Goal: Task Accomplishment & Management: Use online tool/utility

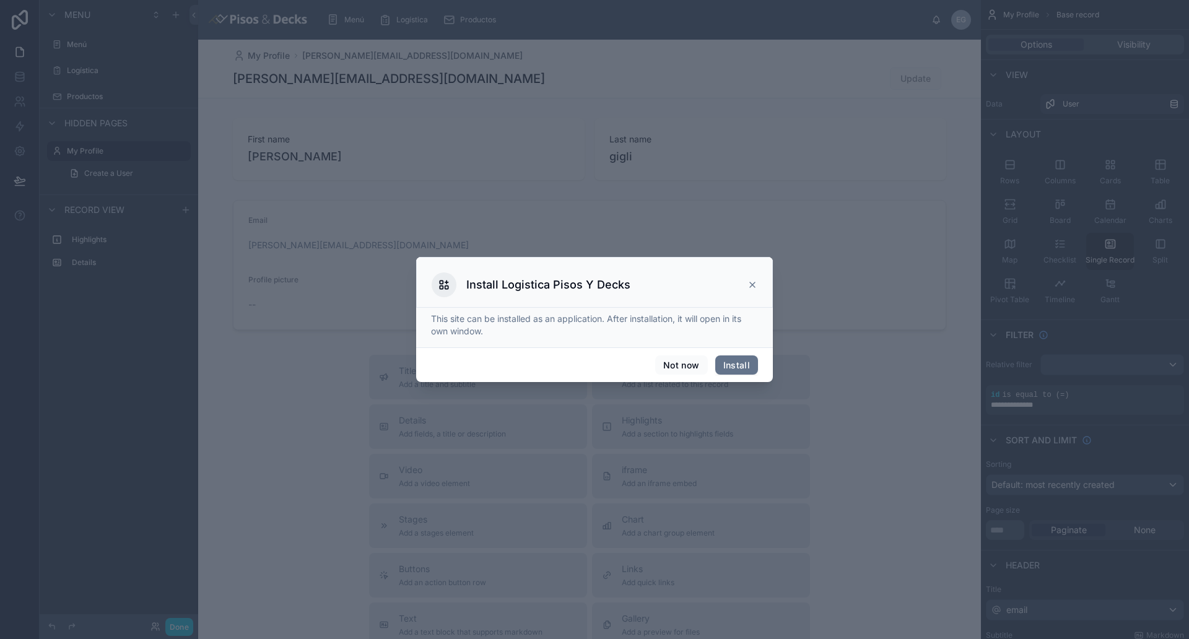
click at [753, 284] on icon at bounding box center [752, 284] width 5 height 5
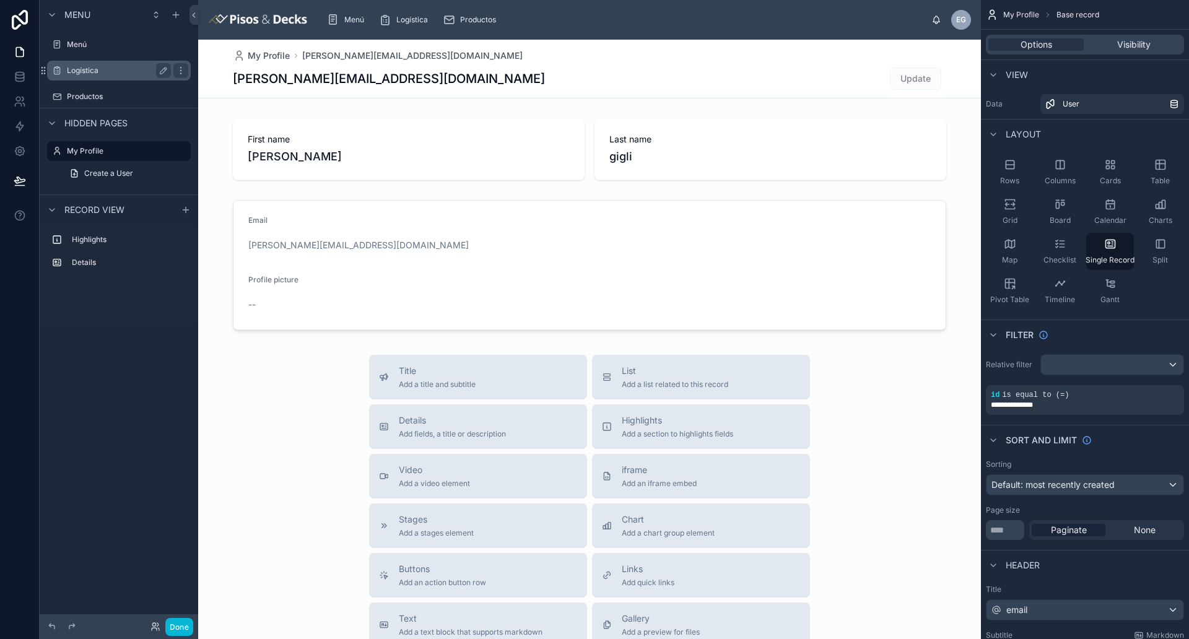
click at [95, 74] on label "Logística" at bounding box center [116, 71] width 99 height 10
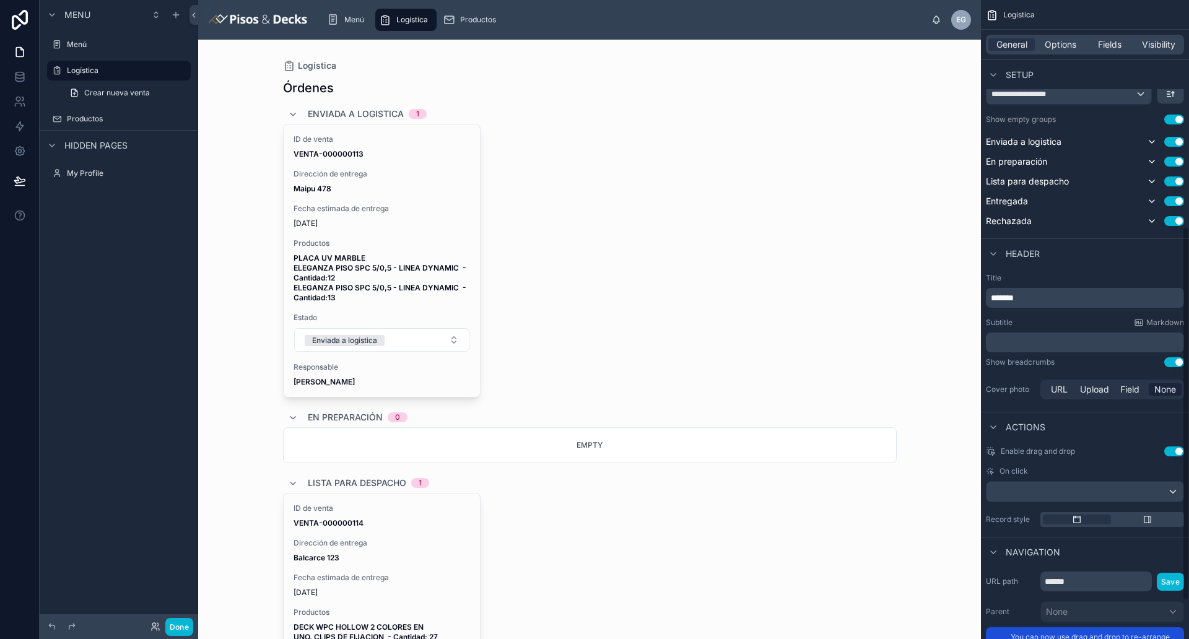
scroll to position [387, 0]
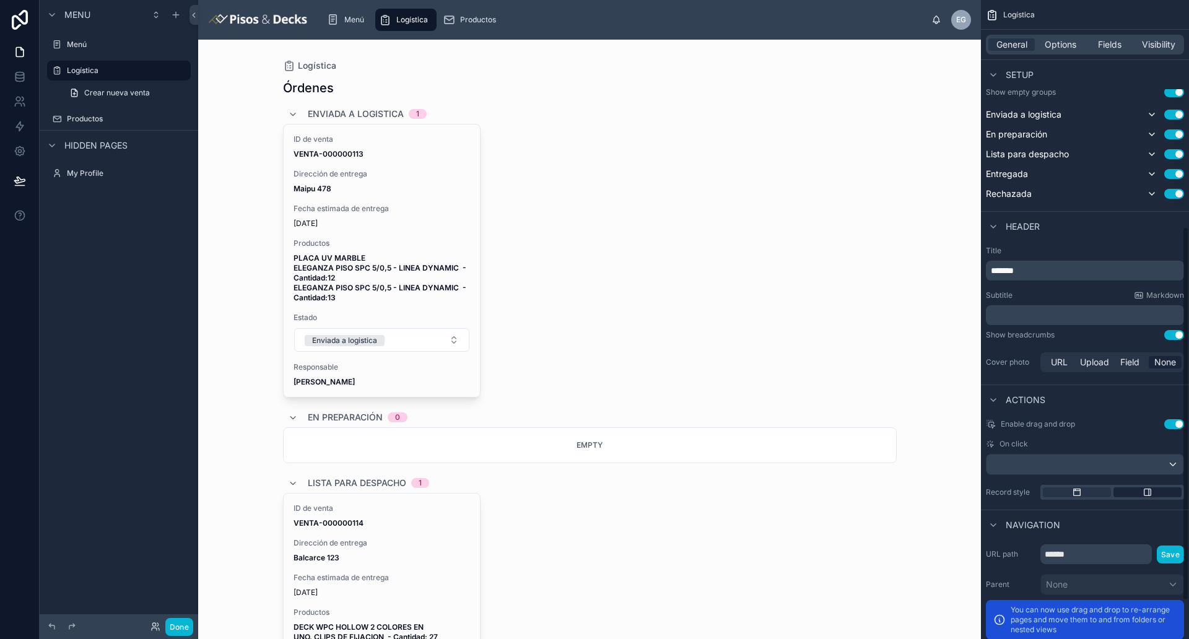
click at [951, 494] on div "scrollable content" at bounding box center [1147, 492] width 68 height 10
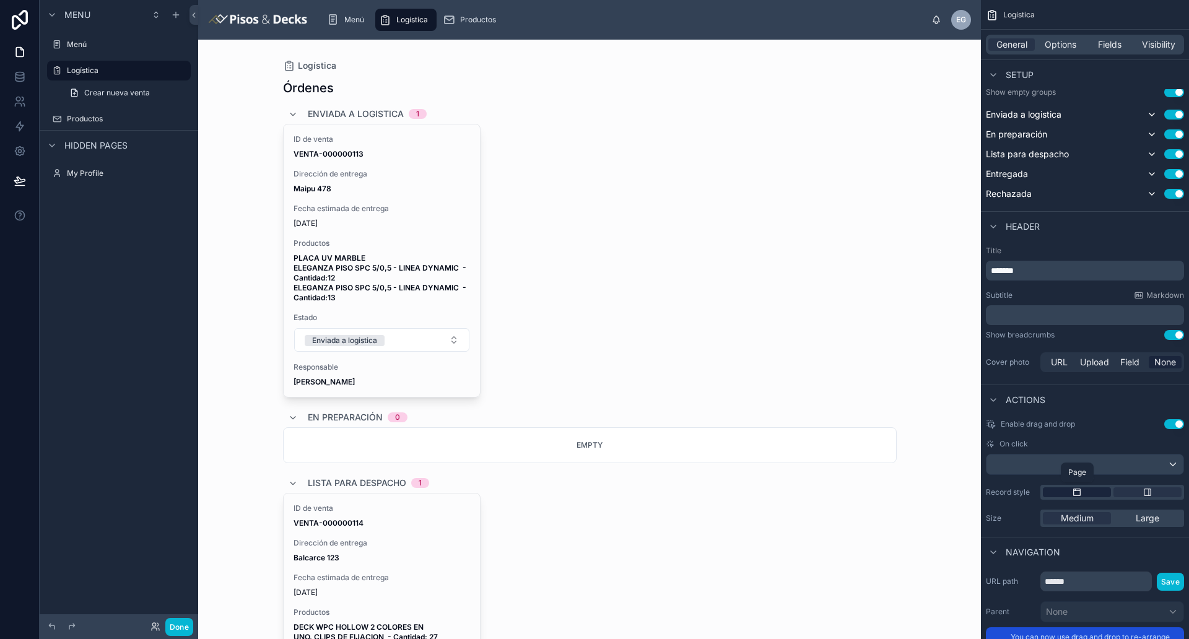
click at [951, 496] on div "scrollable content" at bounding box center [1077, 492] width 68 height 10
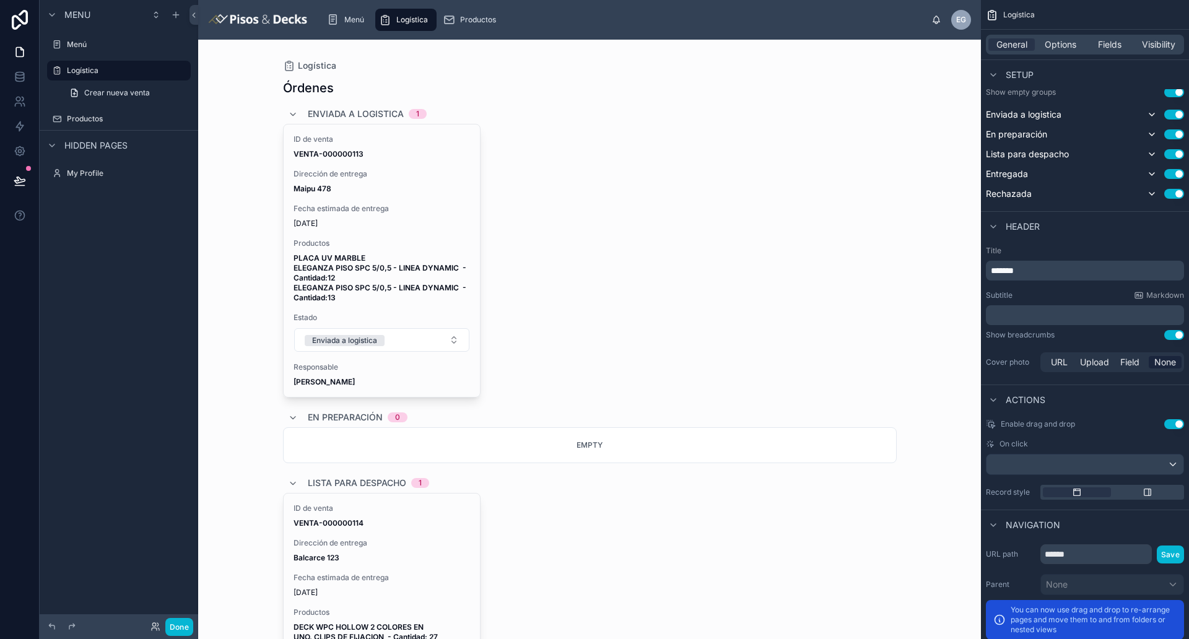
click at [675, 233] on div at bounding box center [590, 605] width 634 height 1131
click at [951, 497] on div "scrollable content" at bounding box center [1112, 492] width 144 height 15
click at [951, 491] on icon "scrollable content" at bounding box center [1148, 492] width 10 height 10
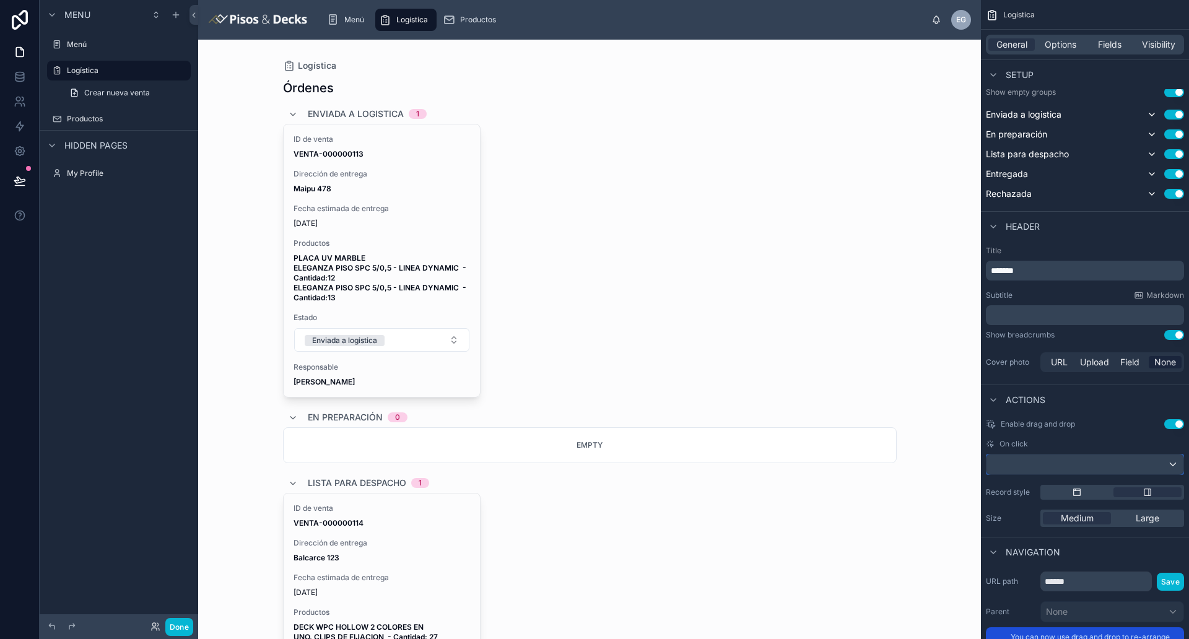
click at [951, 465] on div "scrollable content" at bounding box center [1084, 465] width 197 height 20
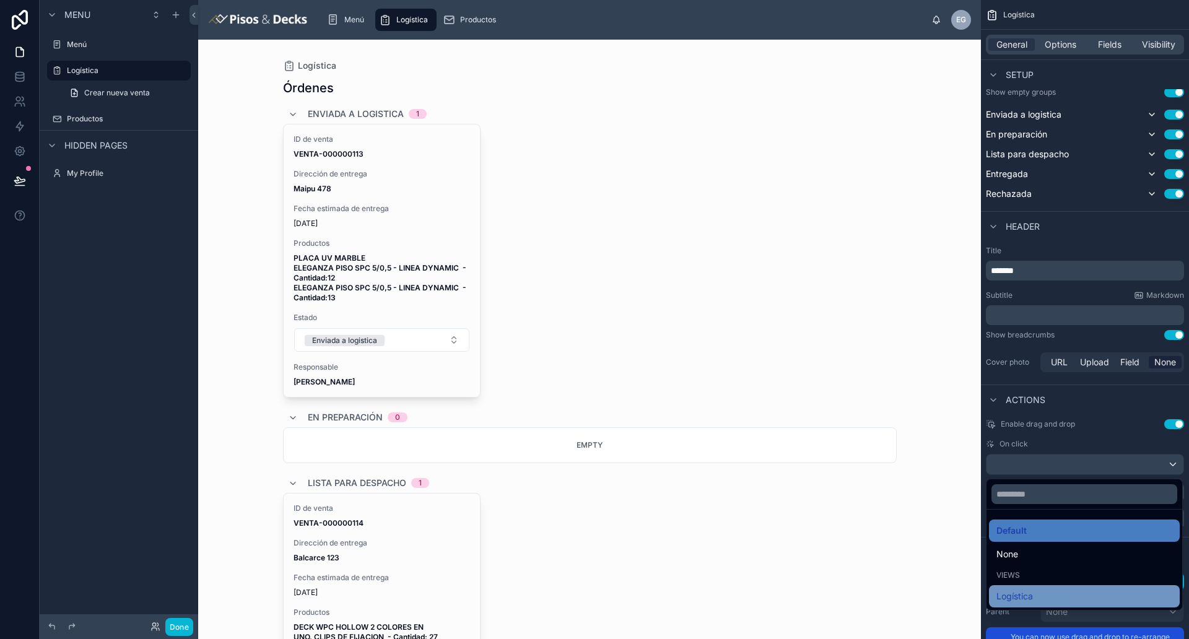
click at [951, 511] on div "Logística" at bounding box center [1084, 596] width 176 height 15
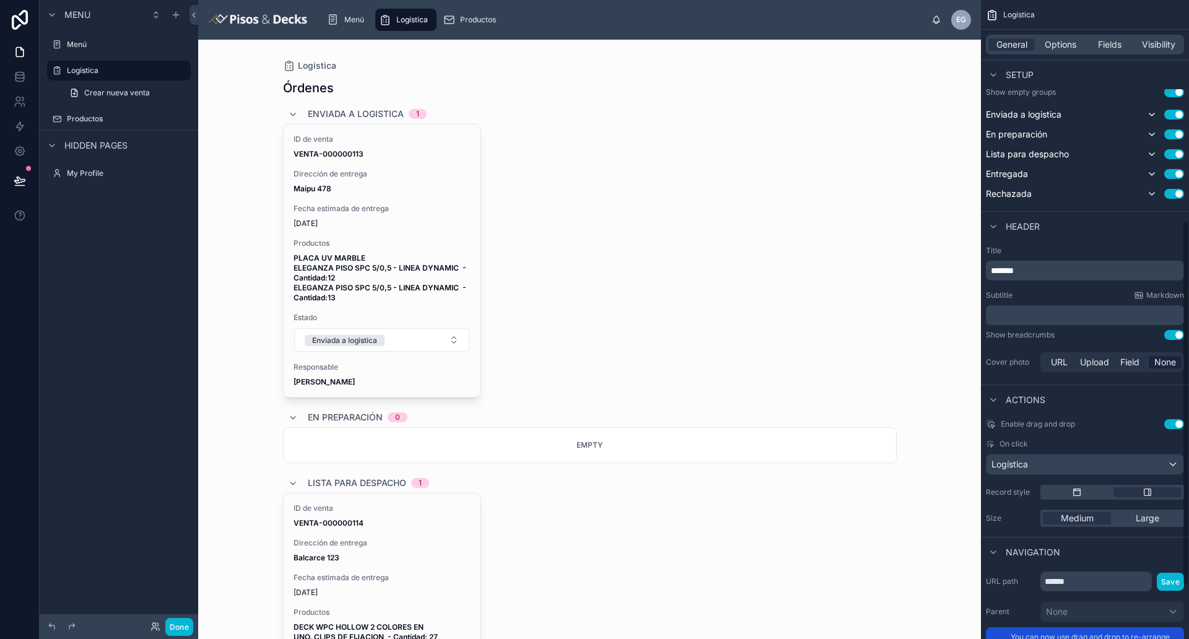
drag, startPoint x: 627, startPoint y: 248, endPoint x: 590, endPoint y: 241, distance: 37.9
click at [627, 248] on div "ID de venta VENTA-000000113 Dirección de entrega Maipu 478 Fecha estimada de en…" at bounding box center [590, 261] width 614 height 274
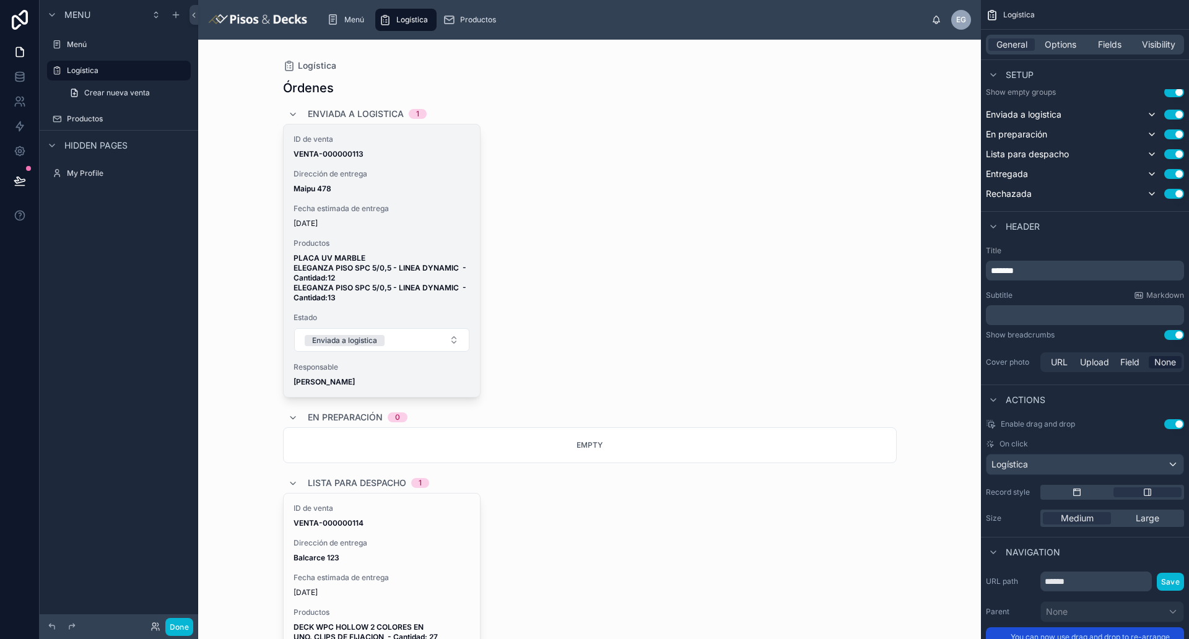
click at [393, 200] on div "ID de venta VENTA-000000113 Dirección de entrega Maipu 478 Fecha estimada de en…" at bounding box center [382, 260] width 197 height 272
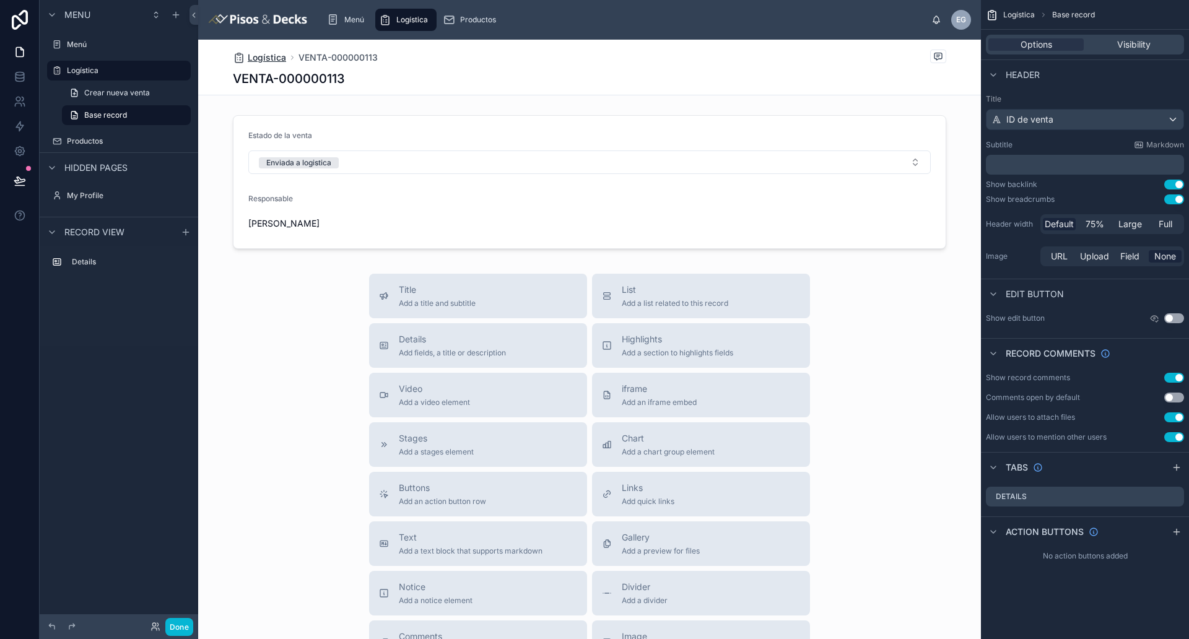
click at [265, 61] on span "Logística" at bounding box center [267, 57] width 38 height 12
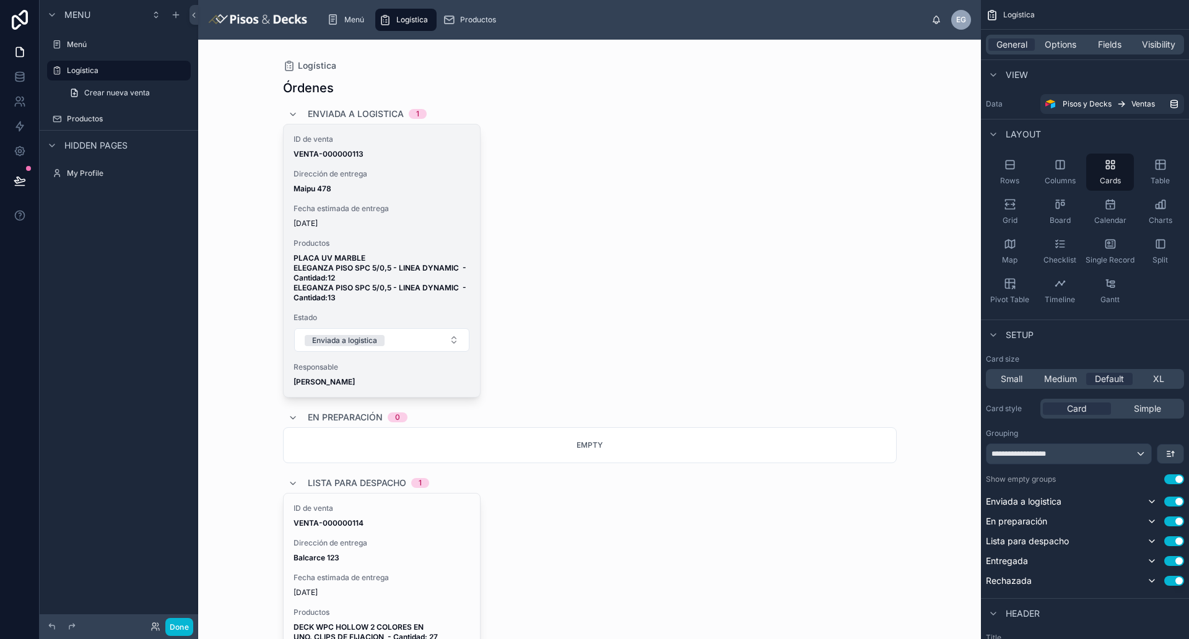
click at [453, 181] on div "Dirección de entrega Maipu 478" at bounding box center [382, 181] width 177 height 25
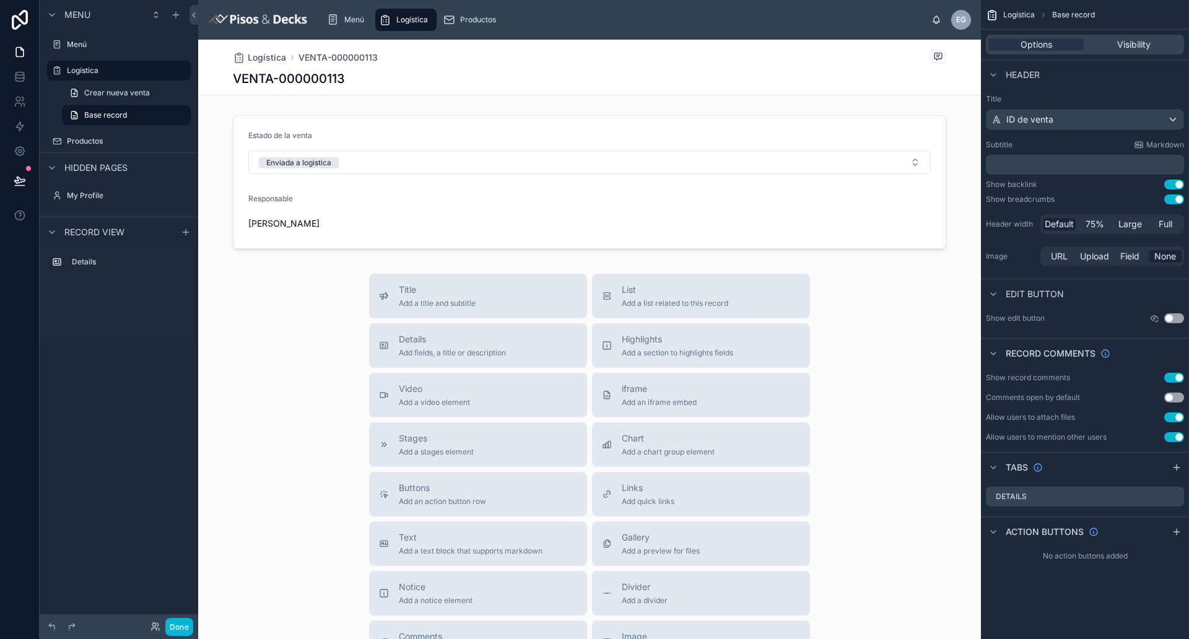
click at [827, 78] on div "VENTA-000000113" at bounding box center [589, 78] width 713 height 17
click at [848, 124] on div at bounding box center [589, 182] width 783 height 144
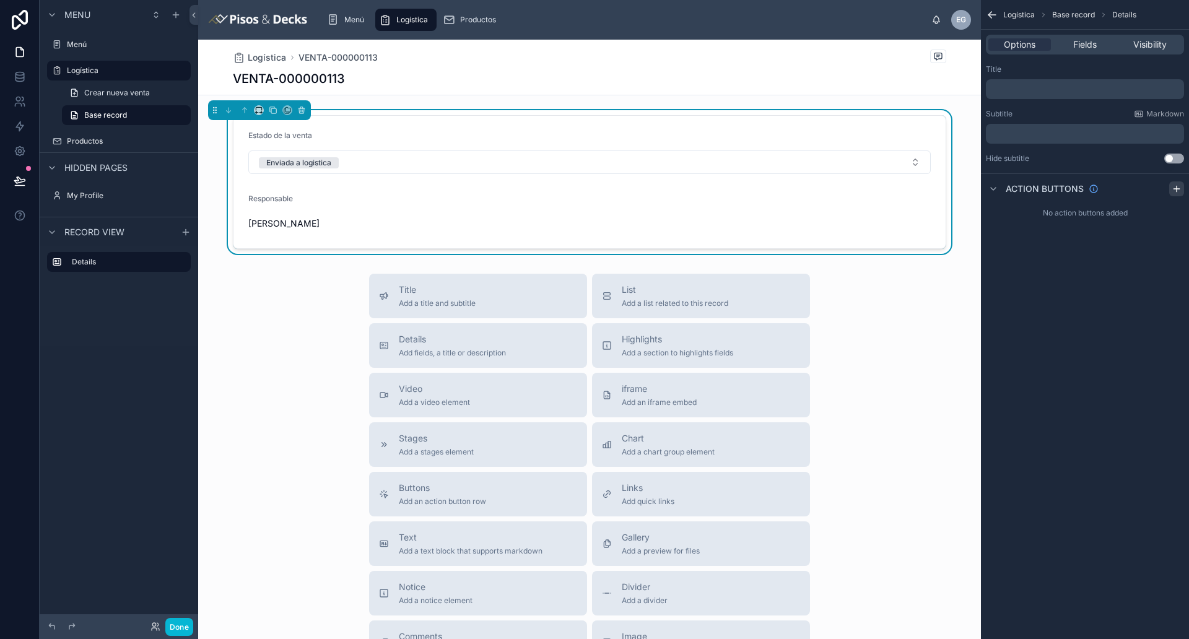
click at [951, 188] on icon "scrollable content" at bounding box center [1177, 189] width 0 height 6
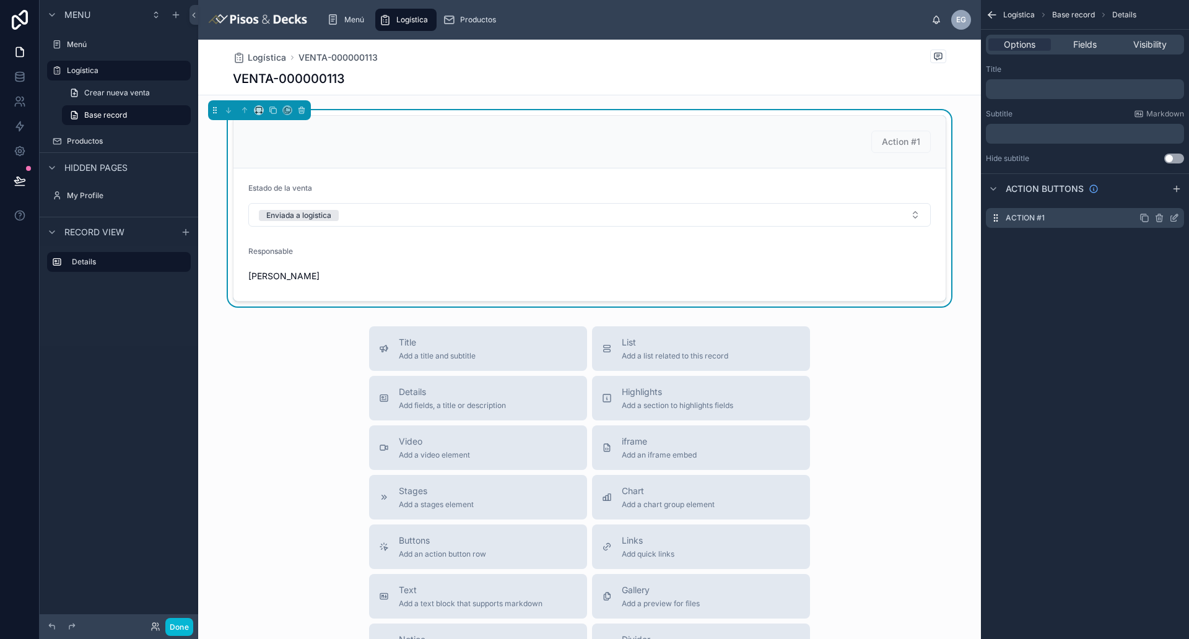
click at [951, 220] on icon "scrollable content" at bounding box center [1174, 218] width 10 height 10
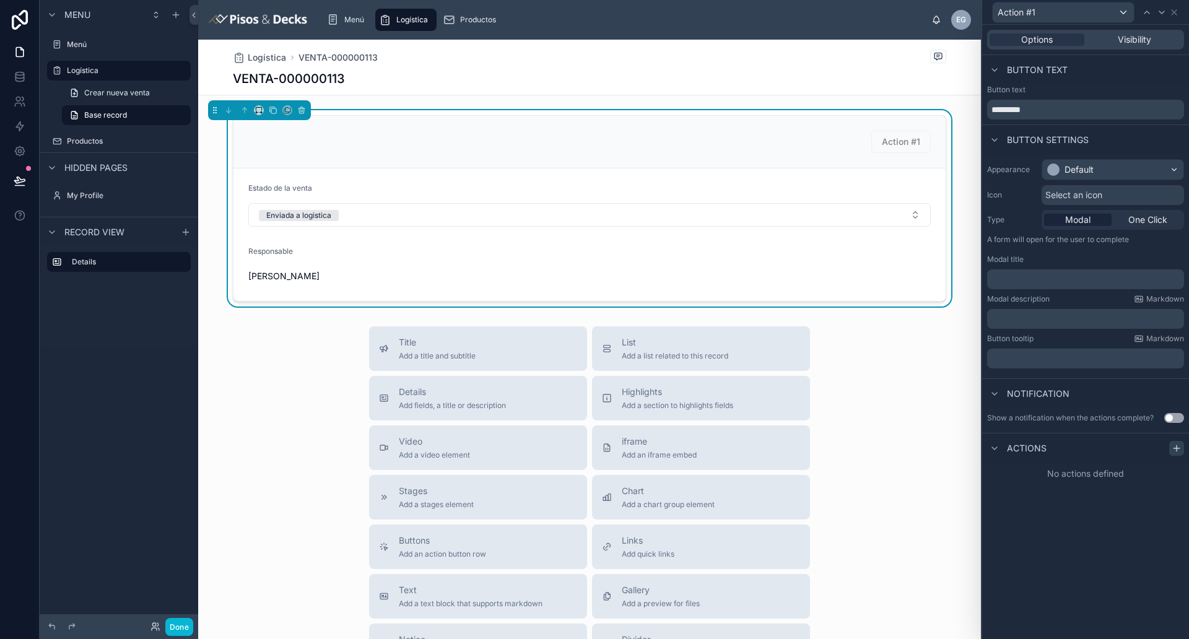
click at [951, 443] on div at bounding box center [1176, 448] width 15 height 15
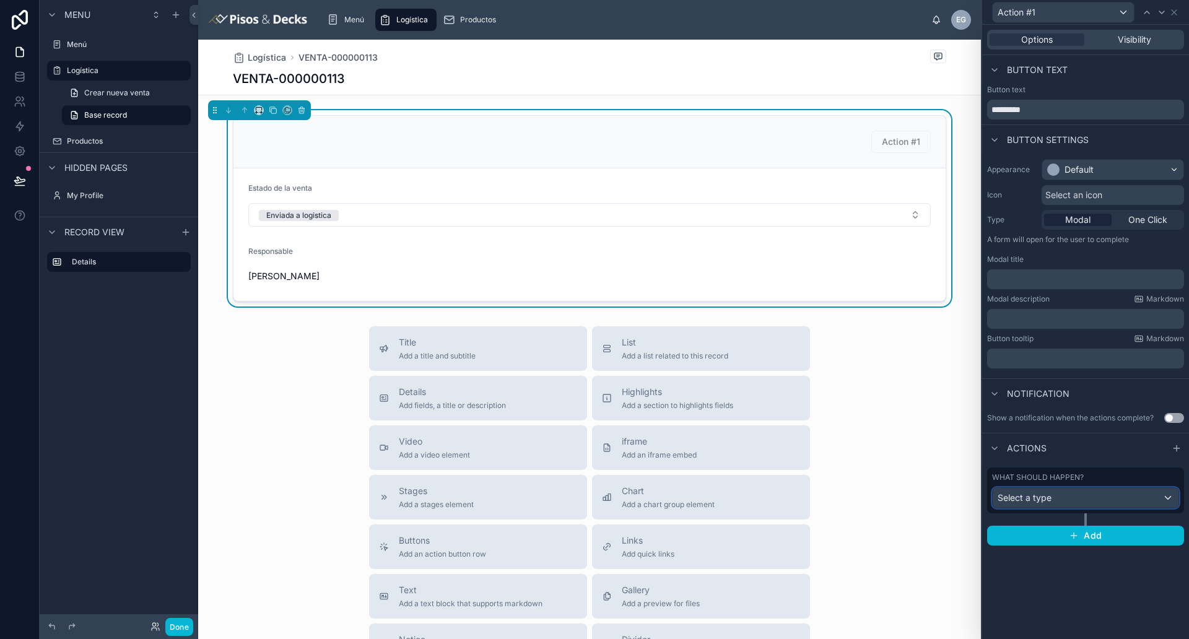
click at [951, 506] on div "Select a type" at bounding box center [1086, 498] width 186 height 20
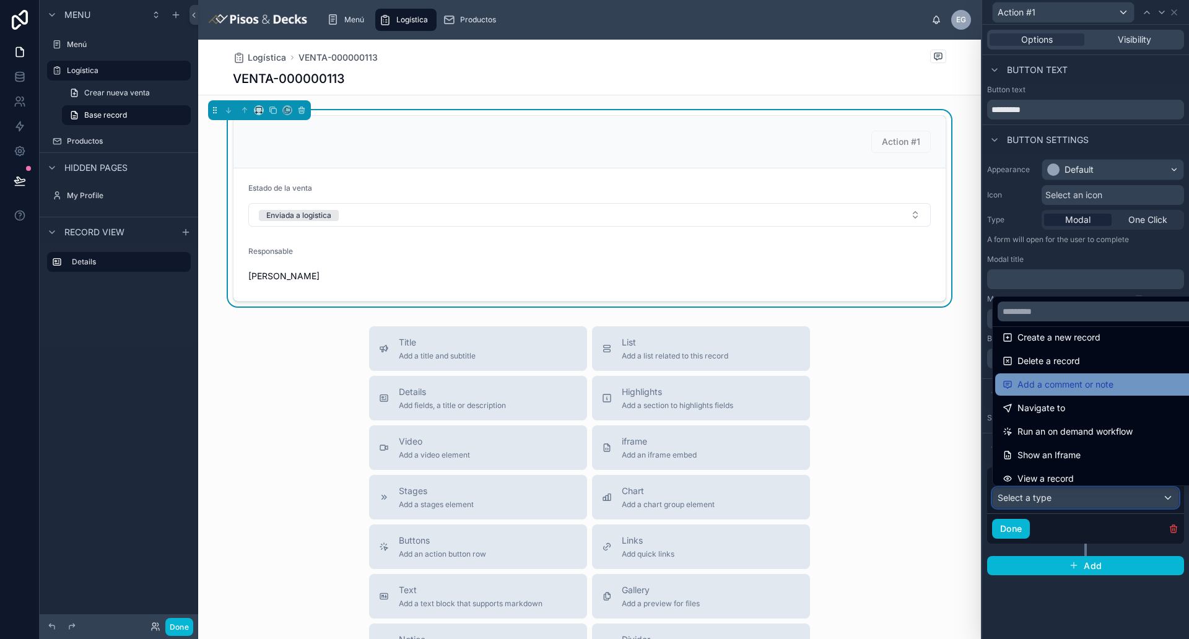
scroll to position [111, 0]
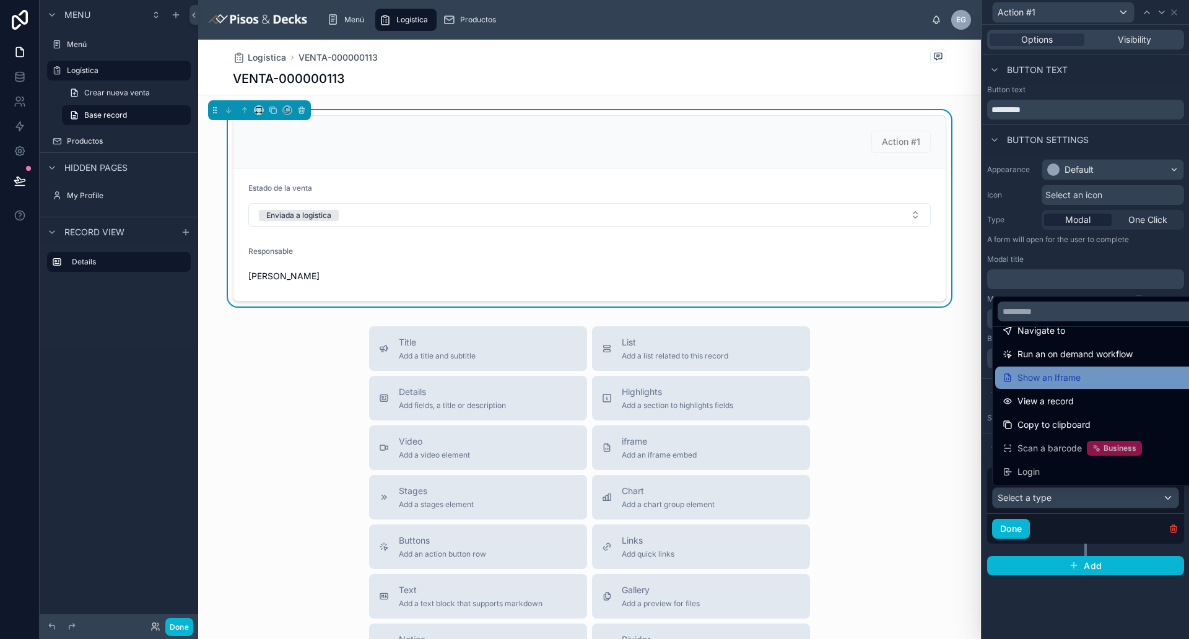
click at [951, 380] on div "Show an Iframe" at bounding box center [1100, 377] width 194 height 15
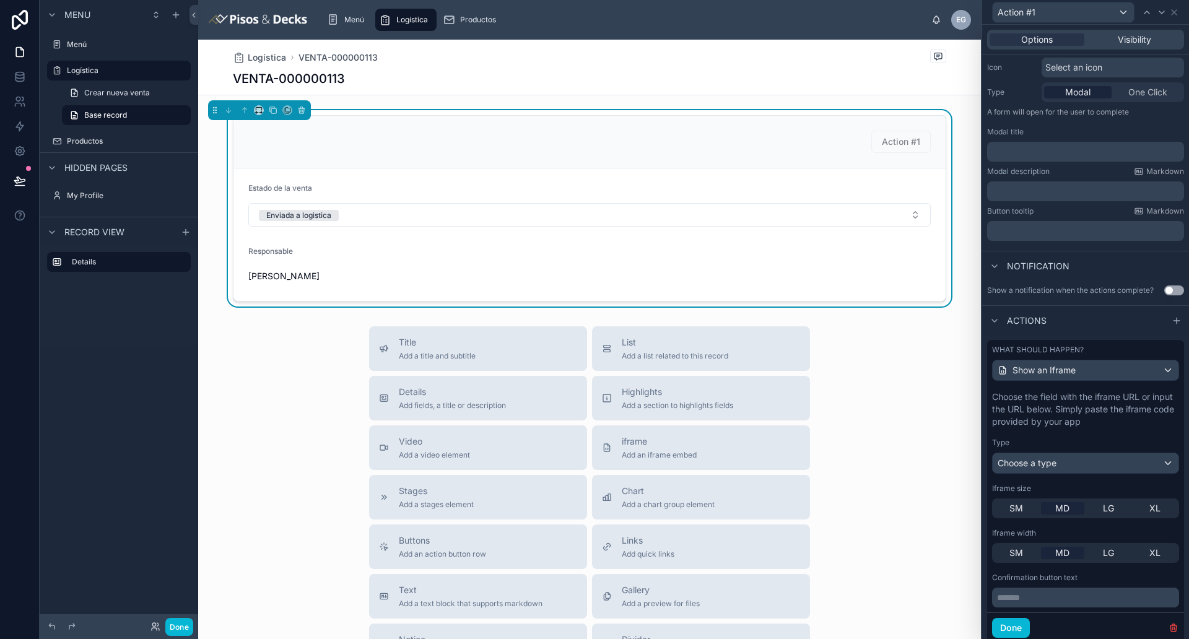
scroll to position [155, 0]
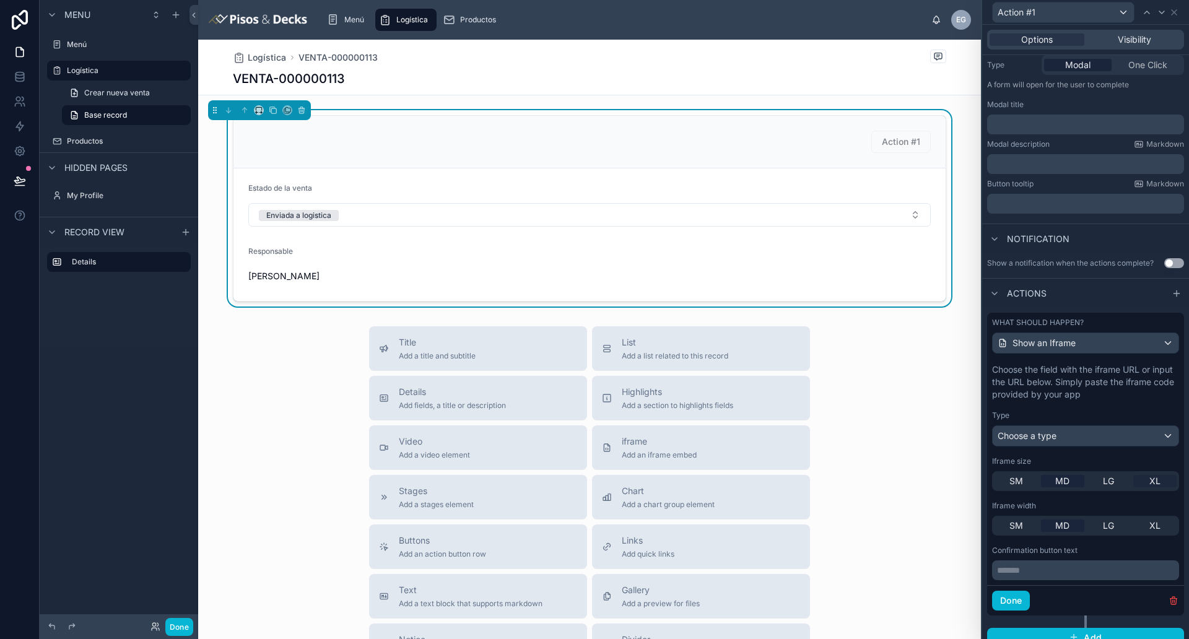
click at [951, 487] on span "XL" at bounding box center [1154, 481] width 11 height 12
click at [951, 511] on div "XL" at bounding box center [1155, 526] width 44 height 12
click at [951, 511] on p "******* ﻿" at bounding box center [1087, 570] width 180 height 12
click at [951, 511] on div "Done" at bounding box center [1085, 600] width 197 height 30
click at [951, 511] on button "Done" at bounding box center [1011, 601] width 38 height 20
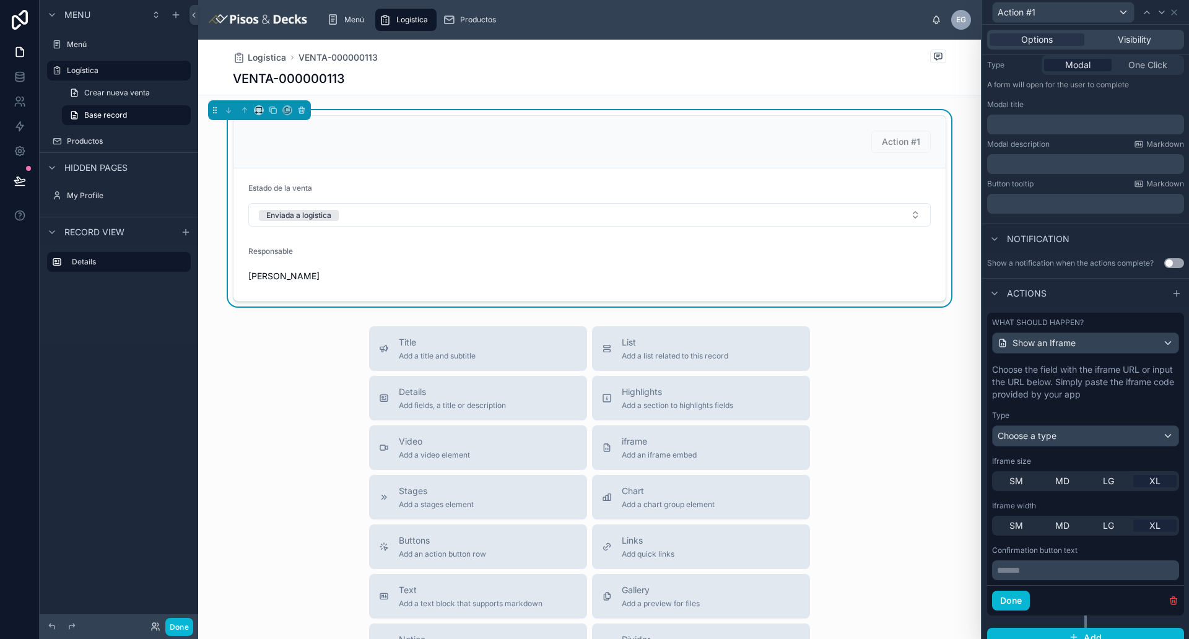
scroll to position [0, 0]
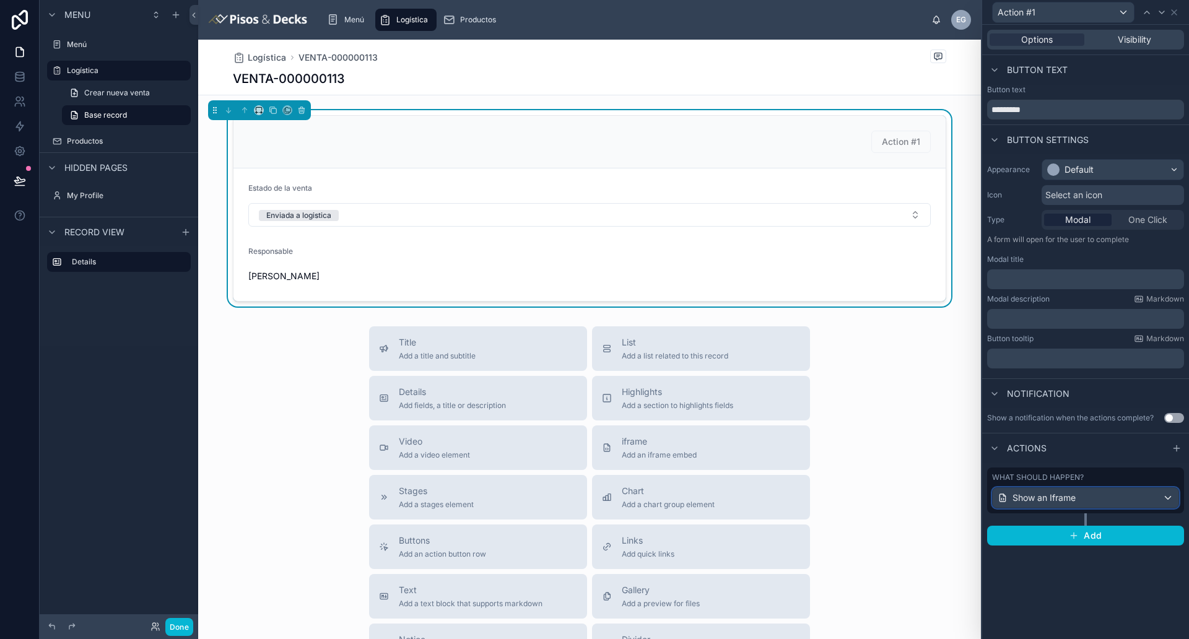
click at [951, 497] on span "Show an Iframe" at bounding box center [1043, 498] width 63 height 12
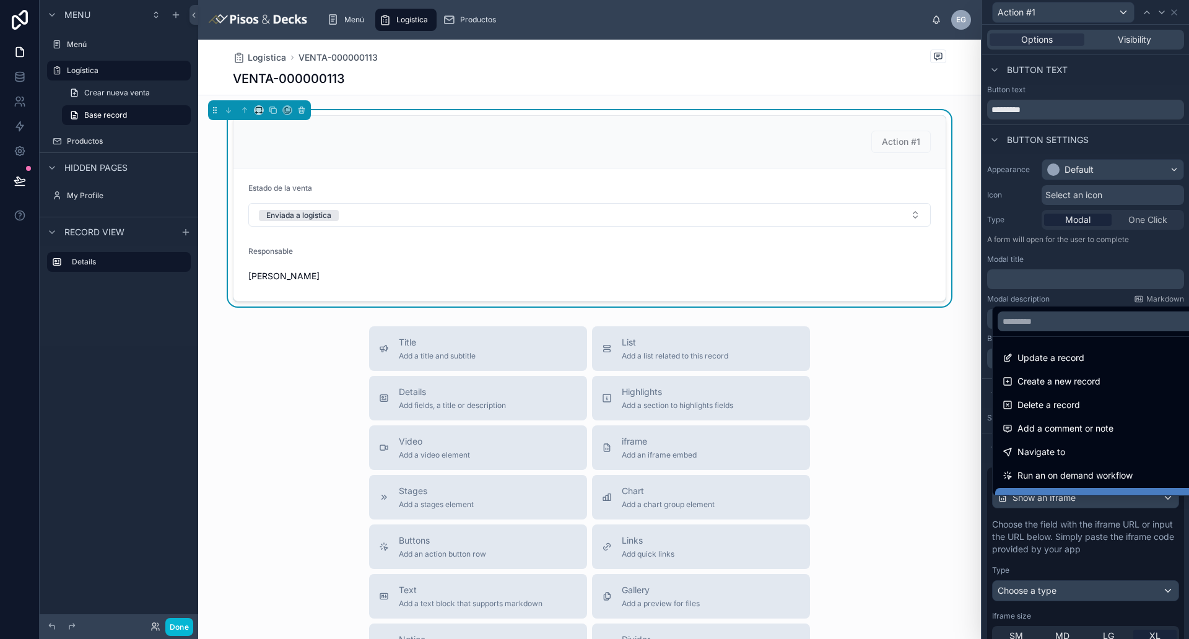
click at [951, 511] on div at bounding box center [1085, 319] width 207 height 639
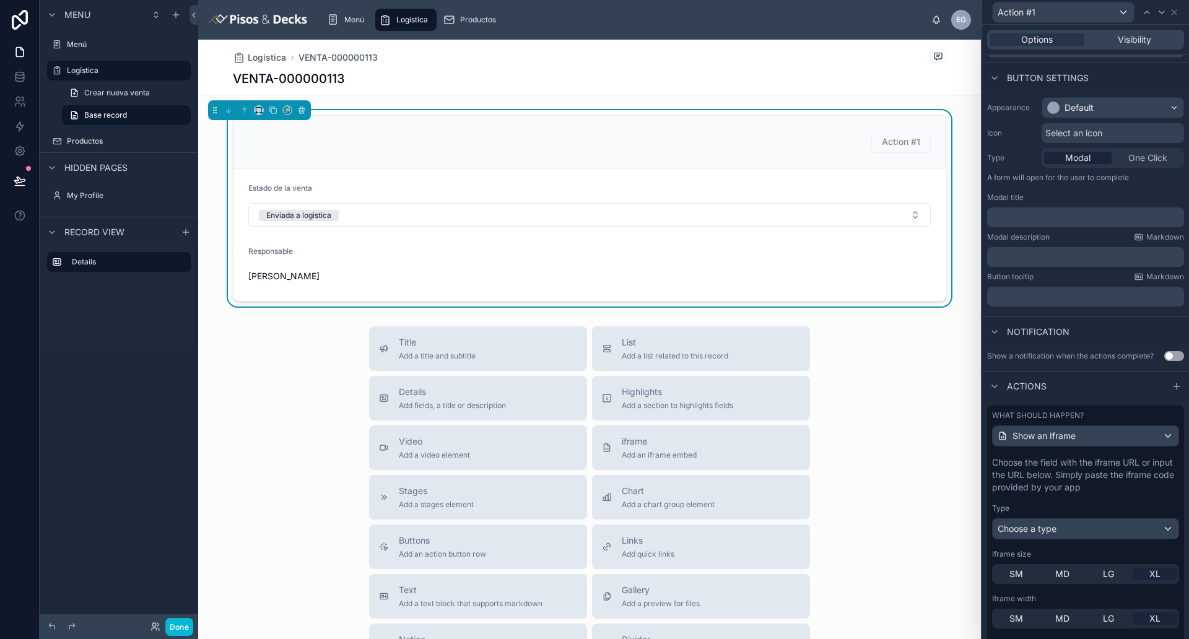
scroll to position [155, 0]
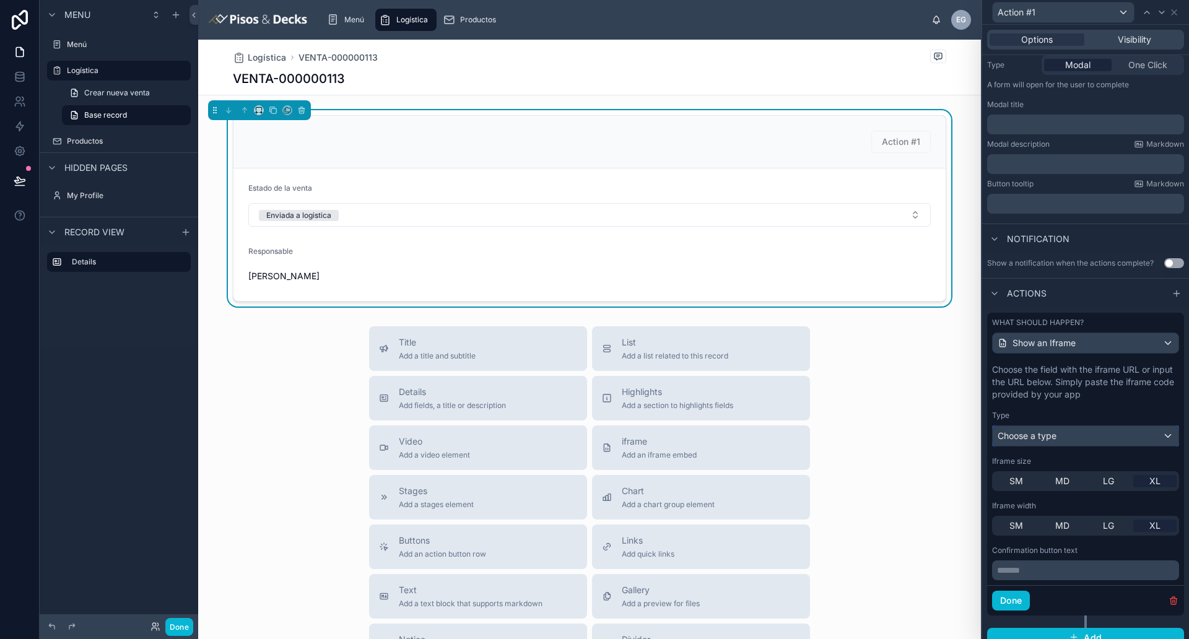
click at [951, 446] on div "Choose a type" at bounding box center [1086, 436] width 186 height 20
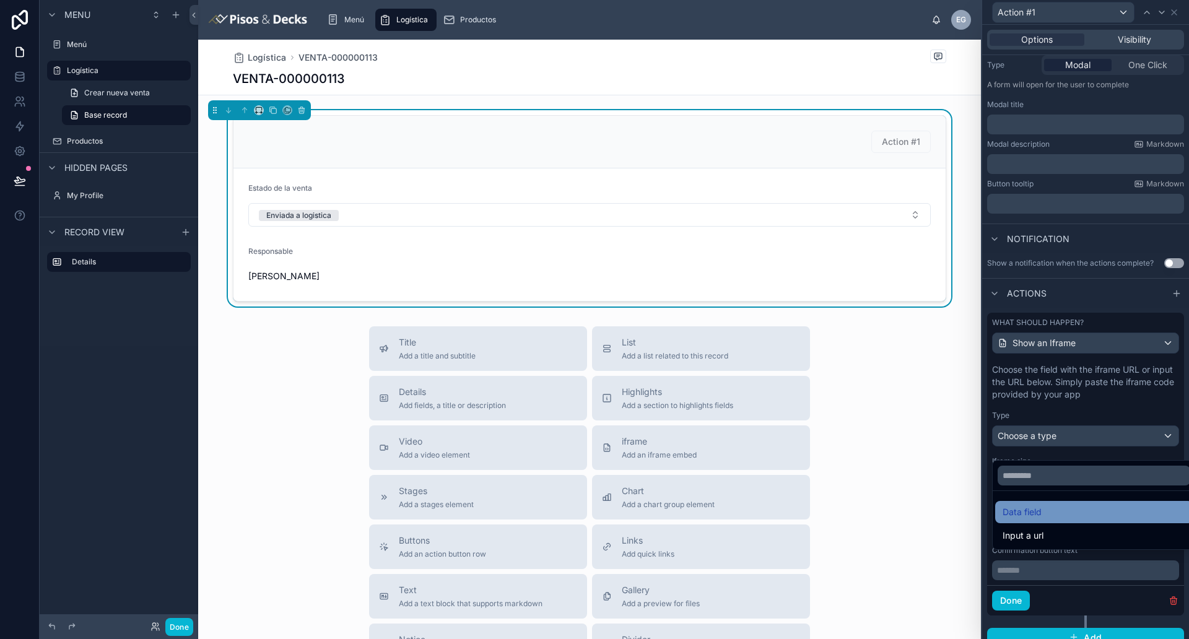
click at [951, 511] on div "Data field" at bounding box center [1094, 512] width 183 height 15
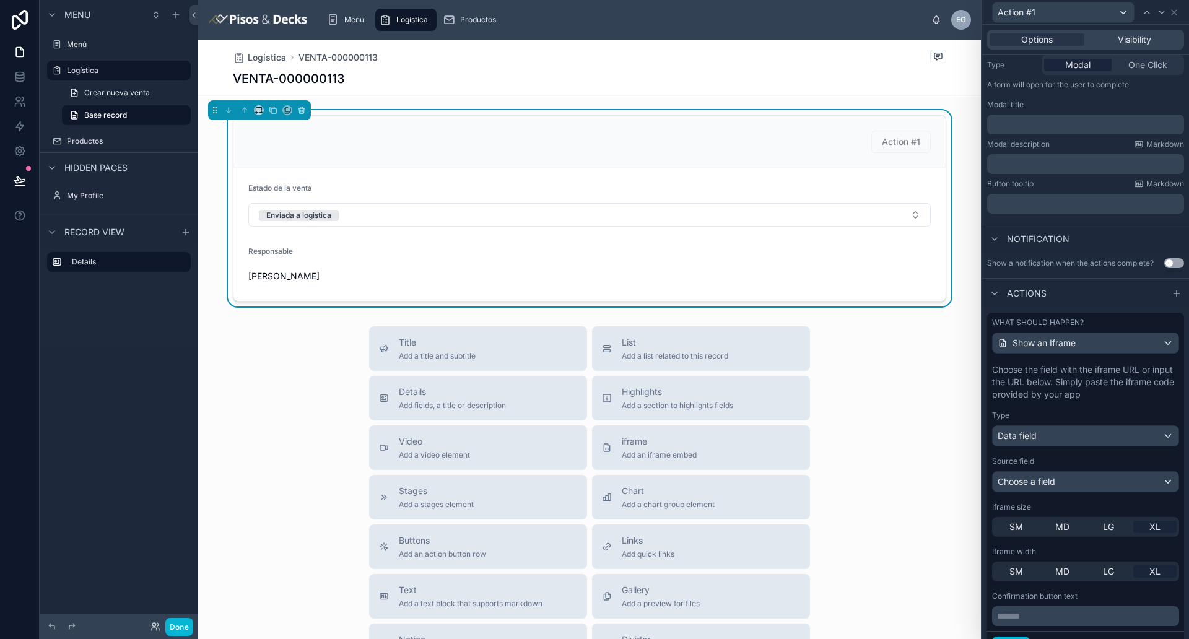
click at [951, 413] on div "Choose the field with the iframe URL or input the URL below. Simply paste the i…" at bounding box center [1085, 495] width 197 height 272
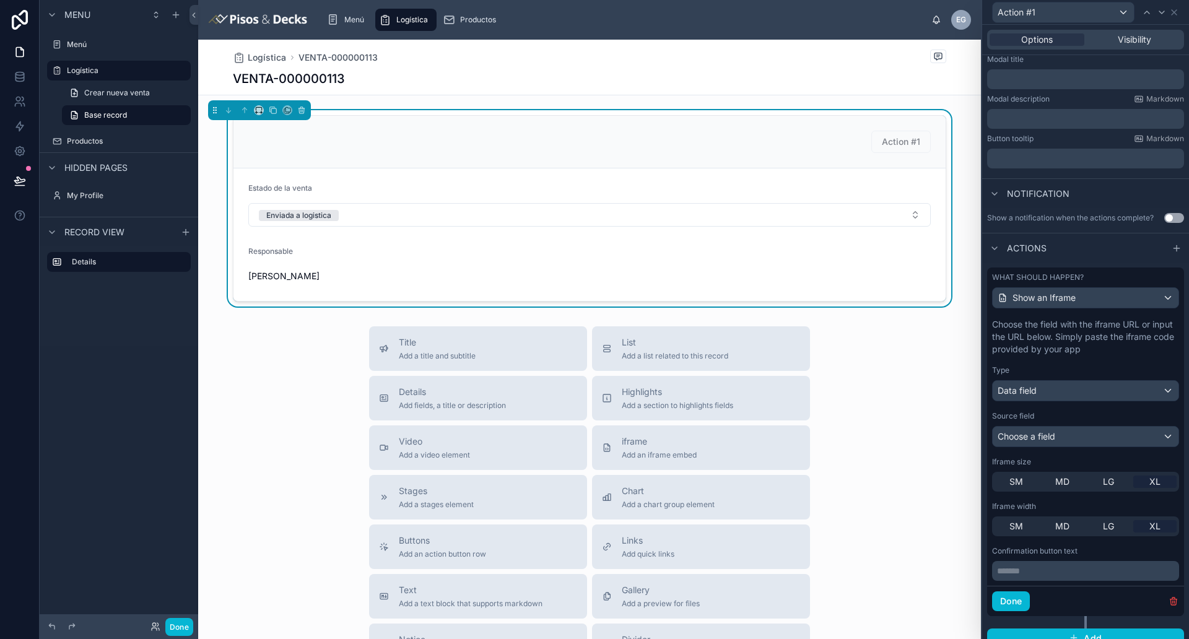
scroll to position [224, 0]
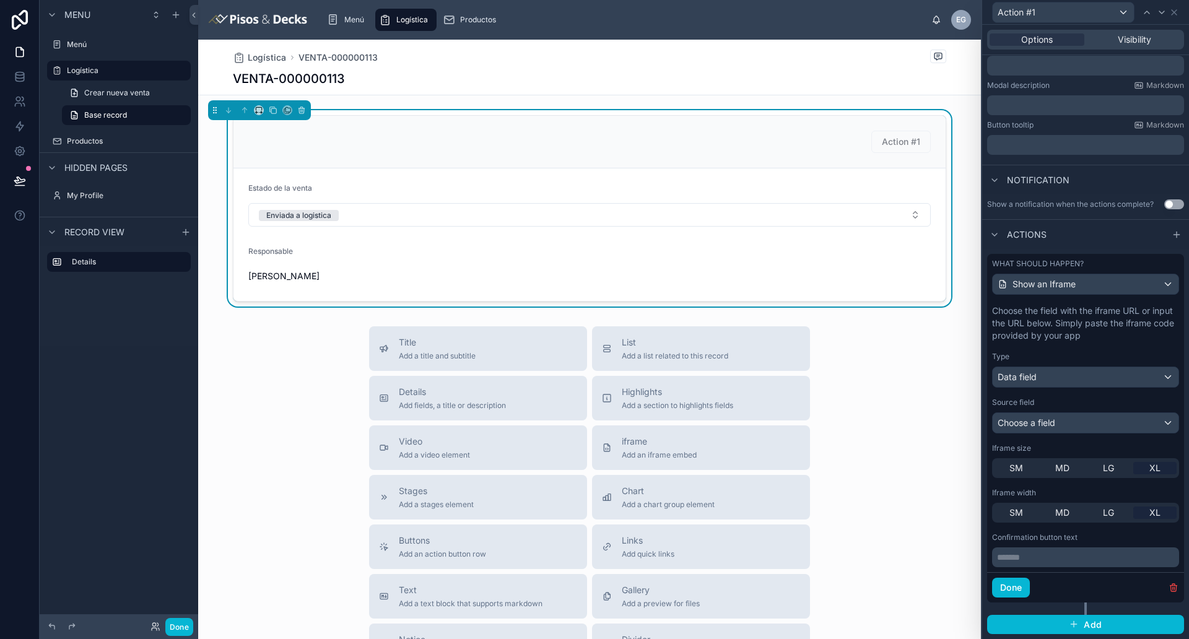
click at [951, 511] on p "******* ﻿" at bounding box center [1087, 557] width 180 height 12
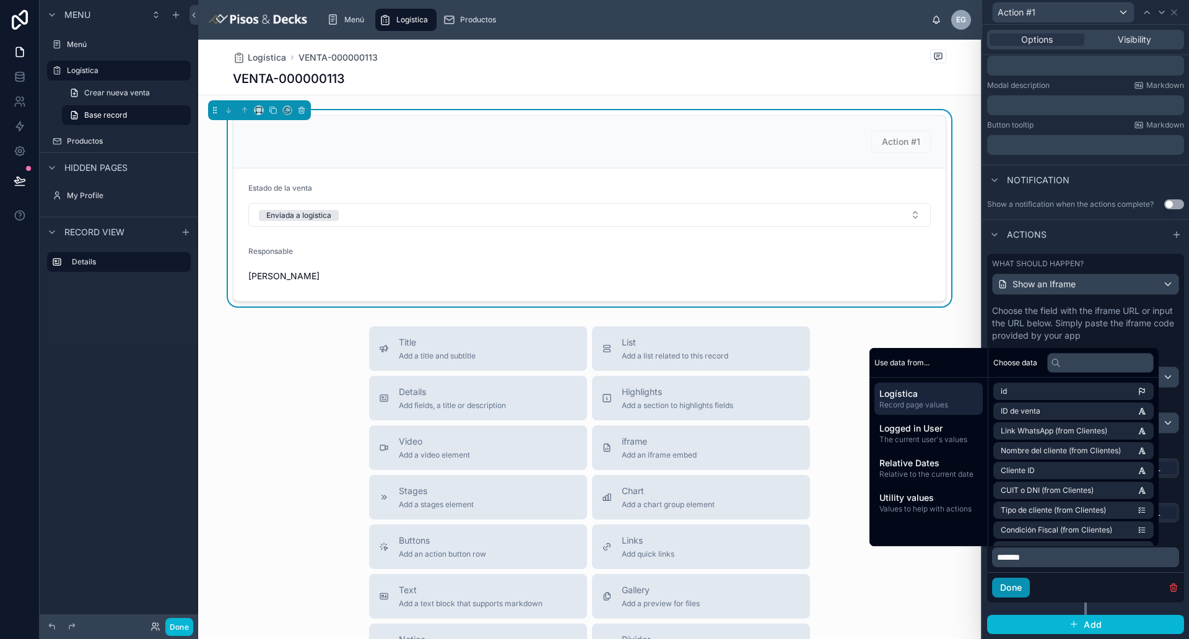
click at [951, 511] on button "Done" at bounding box center [1011, 588] width 38 height 20
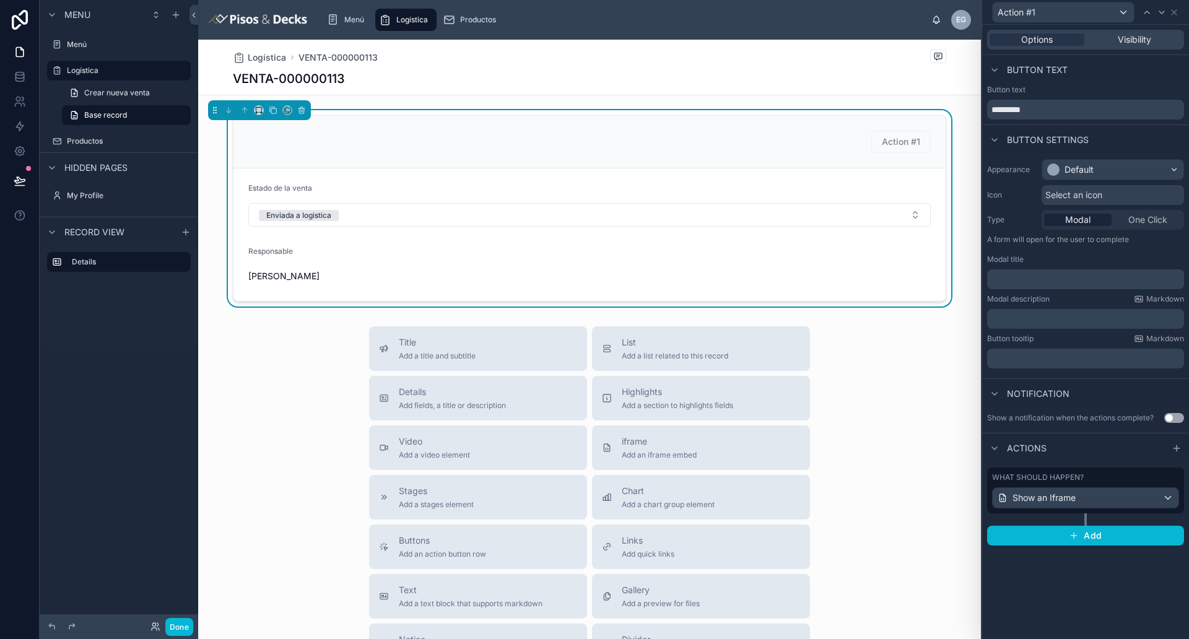
scroll to position [0, 0]
click at [951, 511] on icon "button" at bounding box center [1074, 536] width 10 height 10
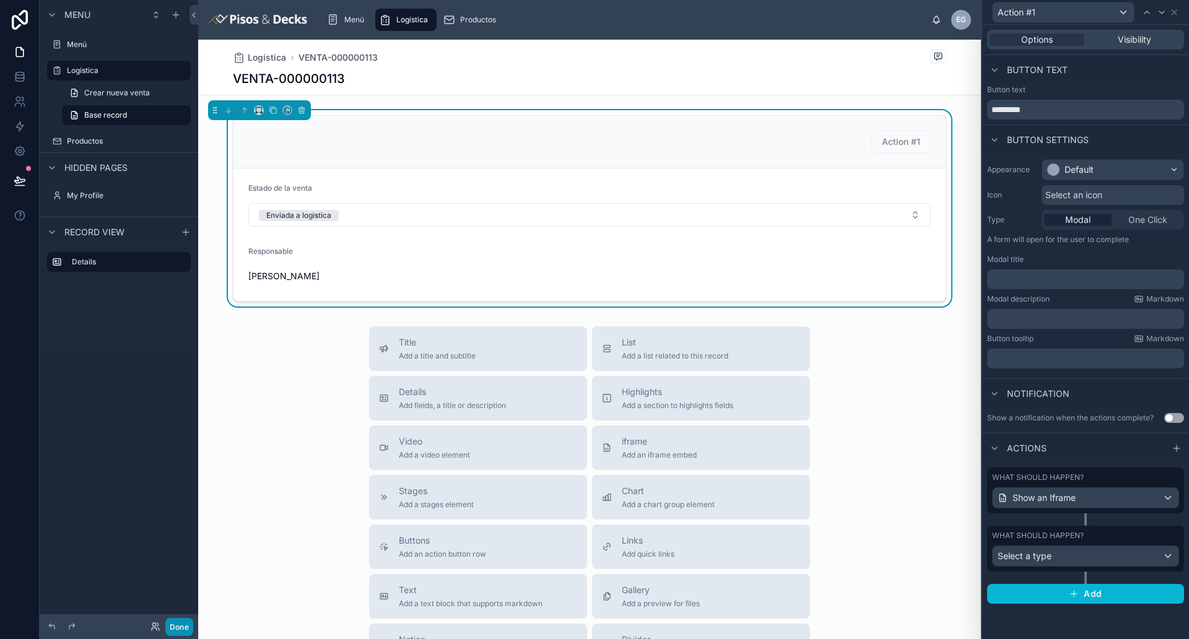
click at [180, 511] on button "Done" at bounding box center [179, 627] width 28 height 18
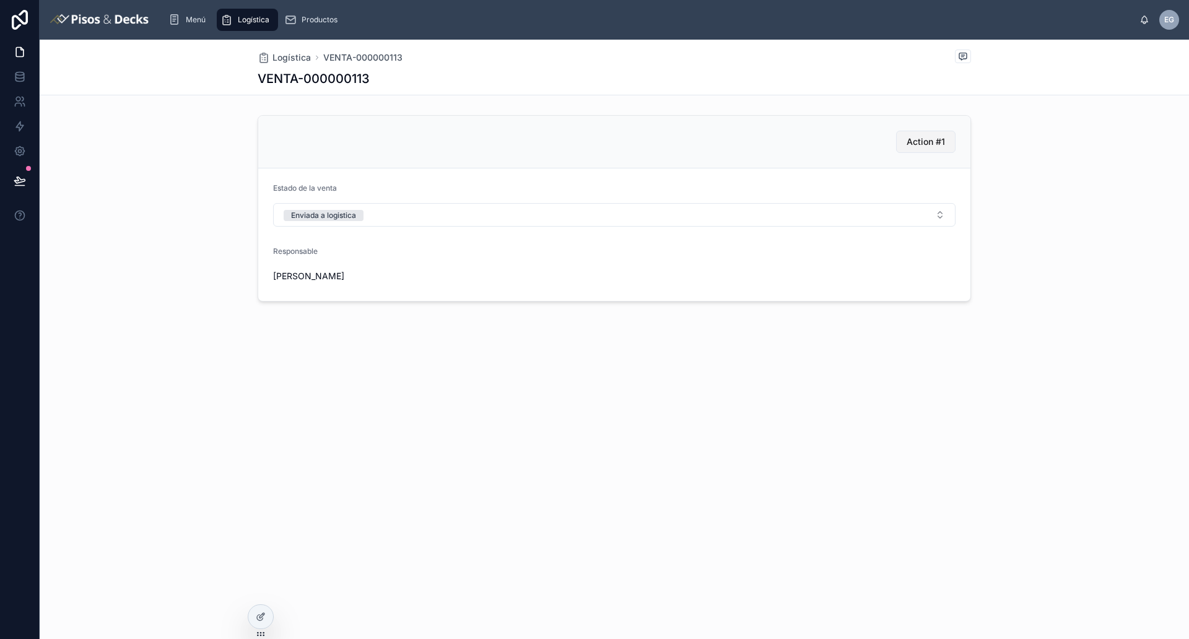
click at [923, 142] on span "Action #1" at bounding box center [926, 142] width 38 height 12
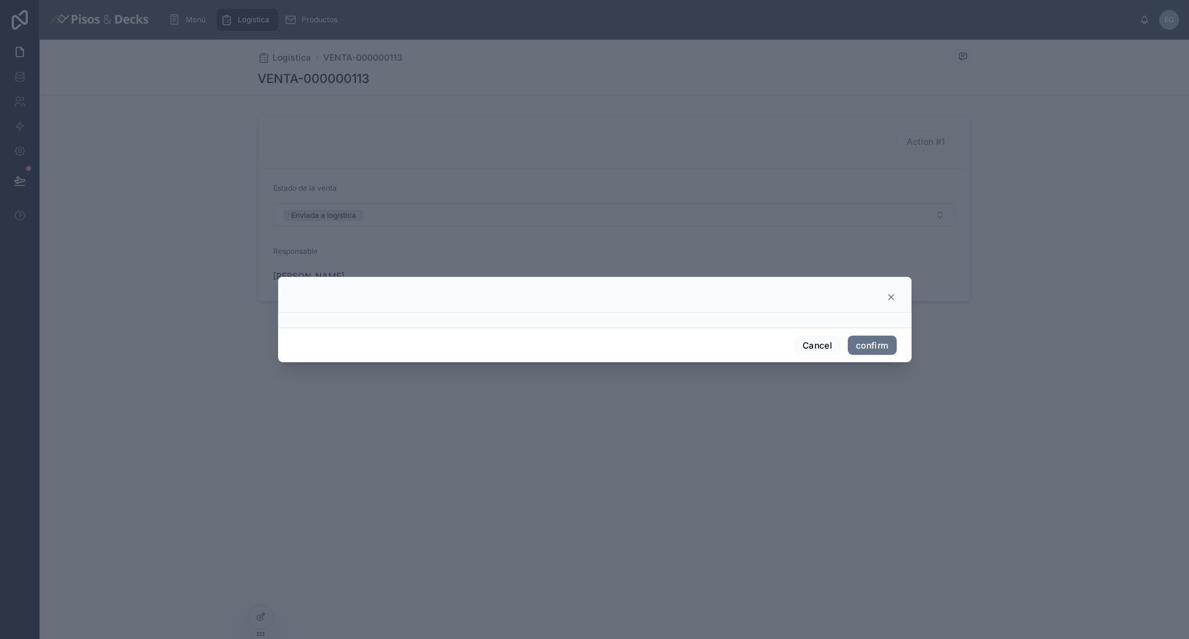
click at [889, 298] on icon at bounding box center [891, 297] width 5 height 5
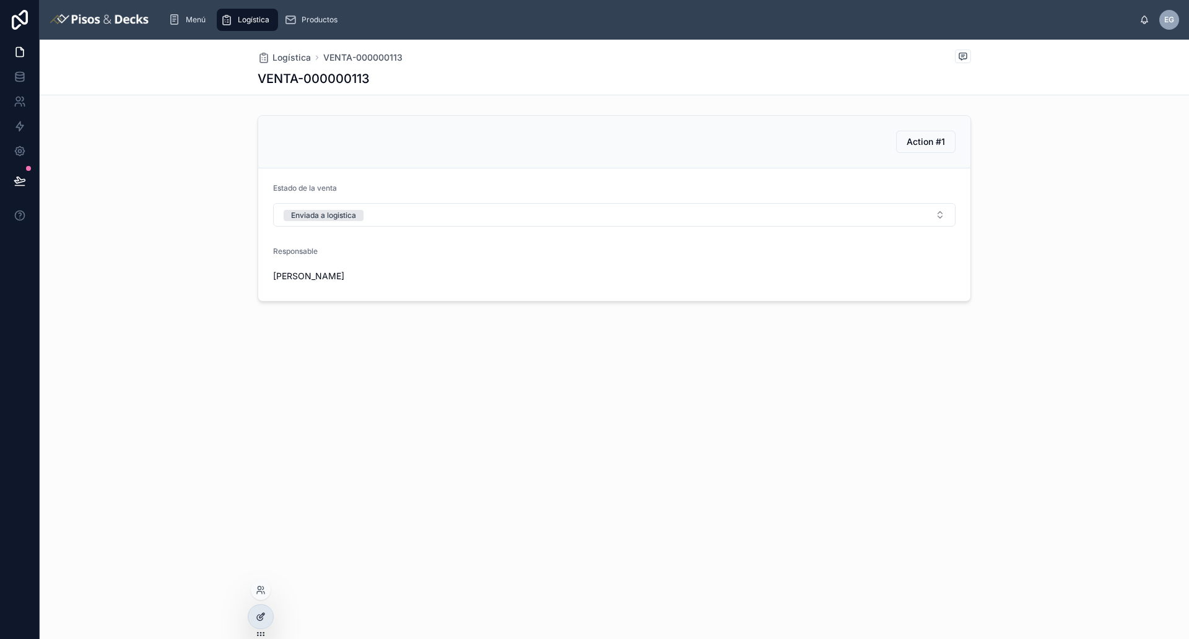
click at [269, 511] on div at bounding box center [260, 617] width 25 height 24
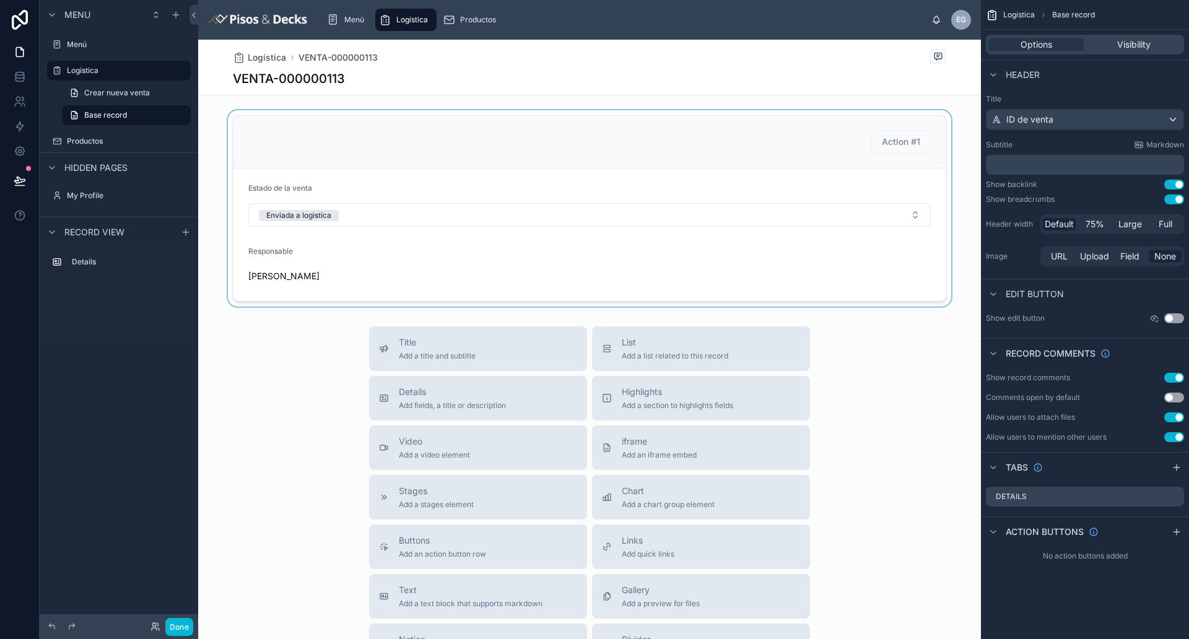
click at [904, 146] on div at bounding box center [589, 208] width 783 height 196
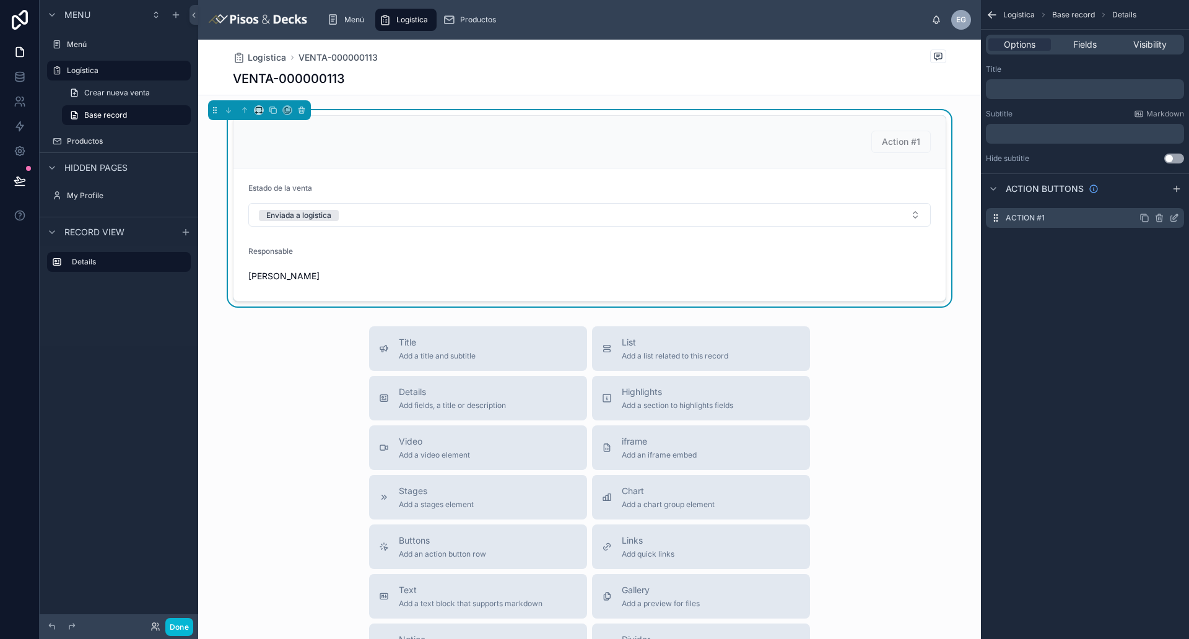
click at [951, 220] on icon "scrollable content" at bounding box center [1160, 218] width 0 height 2
click at [951, 217] on icon "scrollable content" at bounding box center [1159, 218] width 10 height 10
click at [951, 199] on icon at bounding box center [1154, 198] width 10 height 10
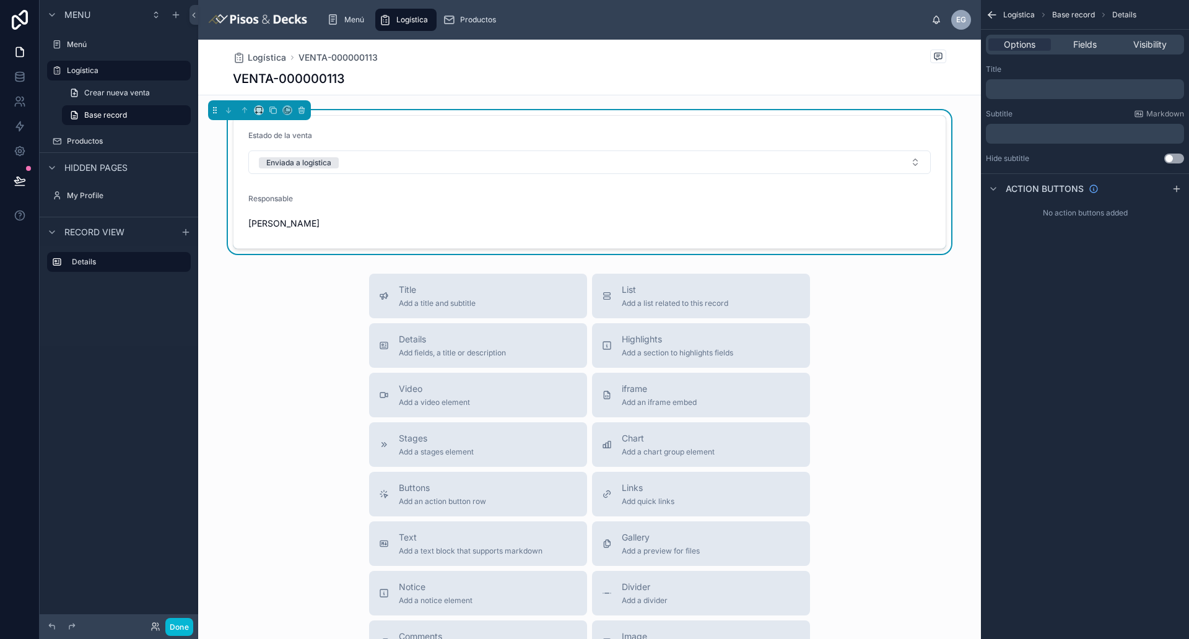
click at [564, 82] on div "VENTA-000000113" at bounding box center [589, 78] width 713 height 17
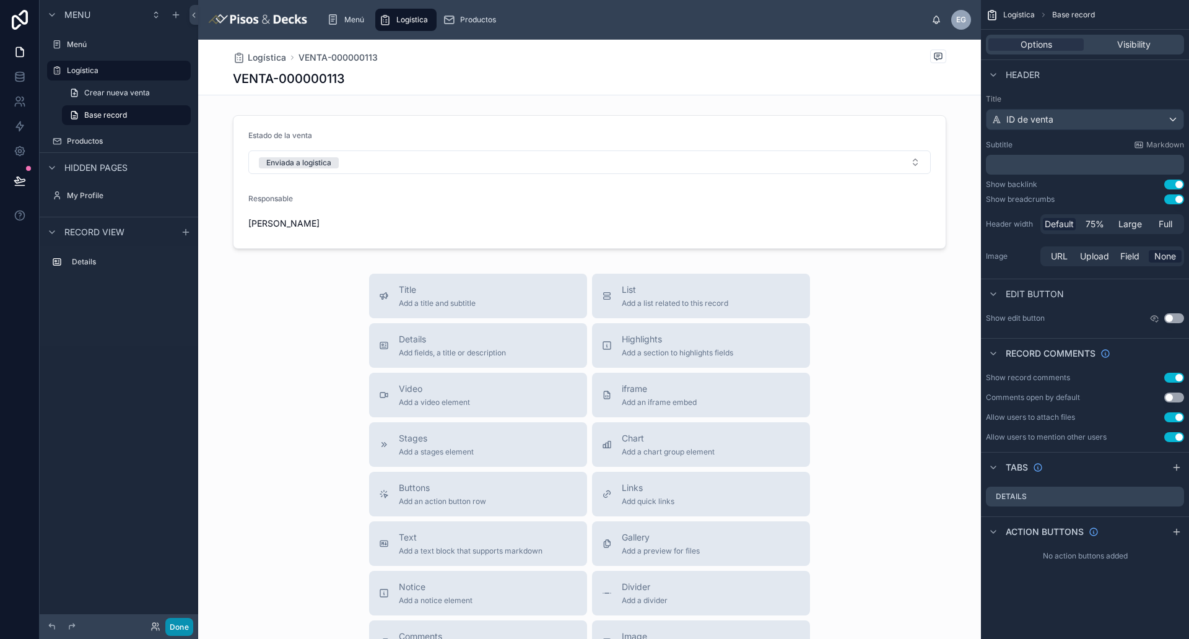
click at [180, 511] on button "Done" at bounding box center [179, 627] width 28 height 18
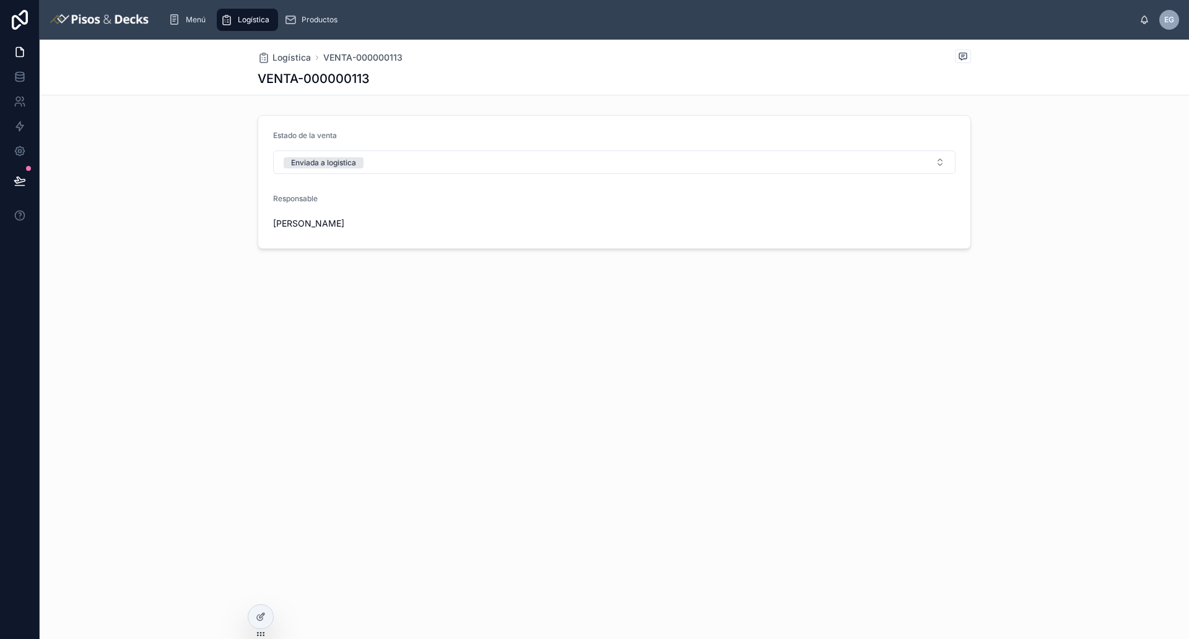
click at [951, 121] on div "Estado de la venta Enviada a logistica Responsable [PERSON_NAME]" at bounding box center [614, 182] width 1149 height 144
click at [329, 56] on span "VENTA-000000113" at bounding box center [362, 57] width 79 height 12
click at [373, 59] on span "VENTA-000000113" at bounding box center [362, 57] width 79 height 12
click at [17, 172] on button at bounding box center [19, 180] width 27 height 35
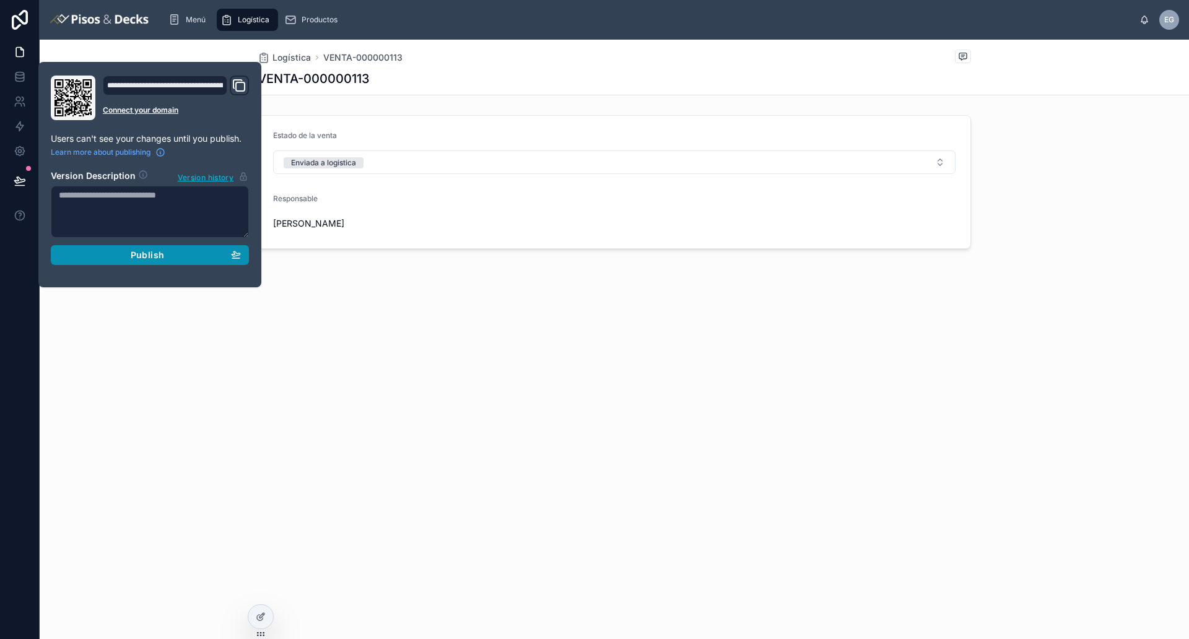
click at [102, 251] on div "Publish" at bounding box center [150, 255] width 182 height 11
click at [372, 362] on div "Logística VENTA-000000113 VENTA-000000113 Estado de la venta Enviada a logistic…" at bounding box center [614, 339] width 1149 height 599
